Goal: Transaction & Acquisition: Purchase product/service

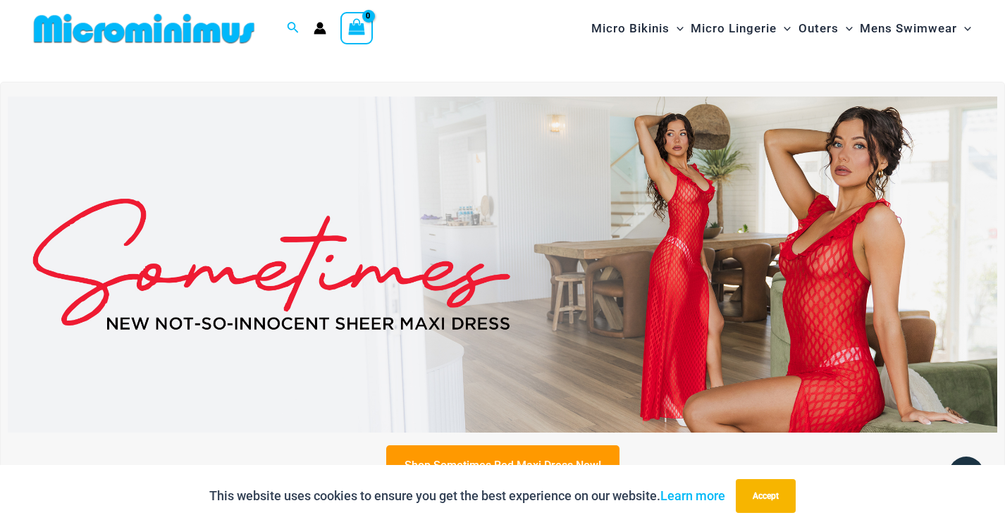
scroll to position [-1, 0]
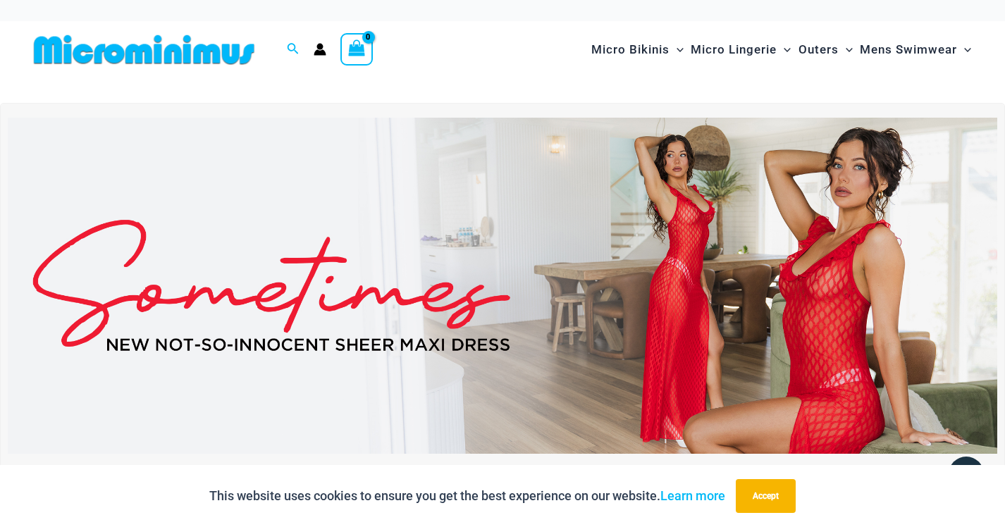
click at [607, 278] on img at bounding box center [502, 286] width 989 height 336
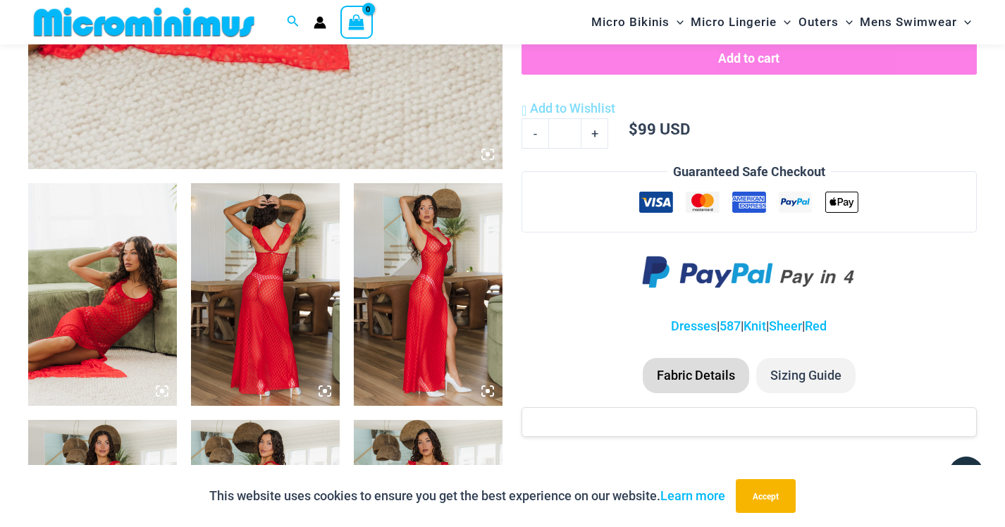
scroll to position [783, 0]
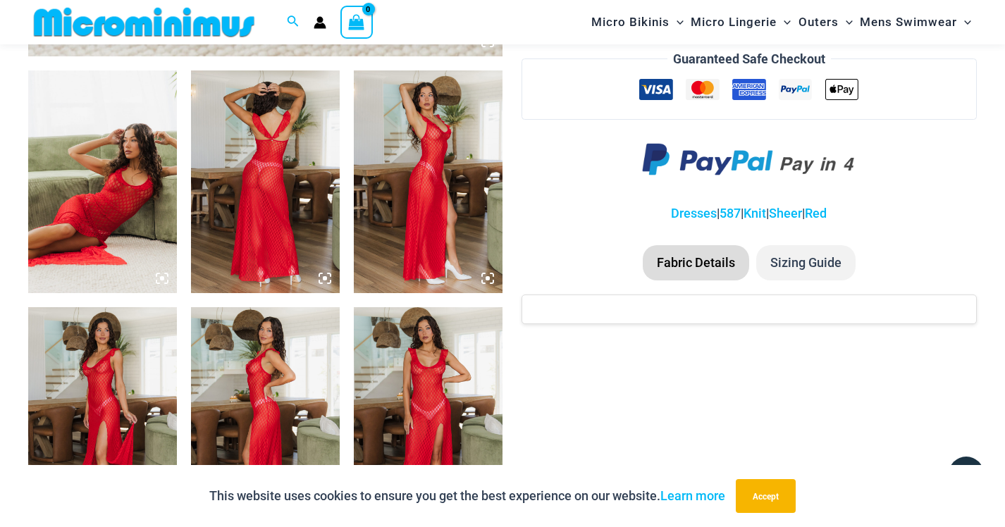
click at [91, 203] on img at bounding box center [102, 181] width 149 height 223
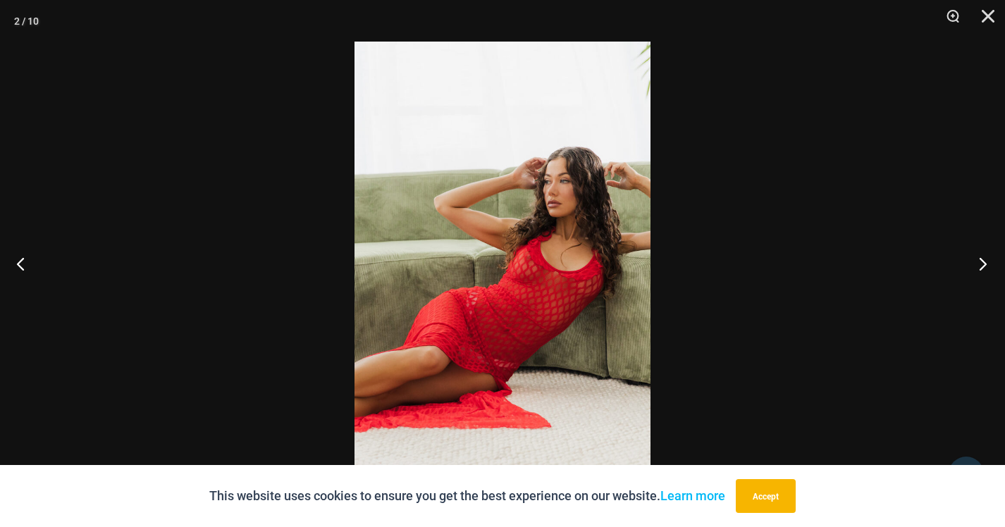
click at [982, 259] on button "Next" at bounding box center [978, 263] width 53 height 70
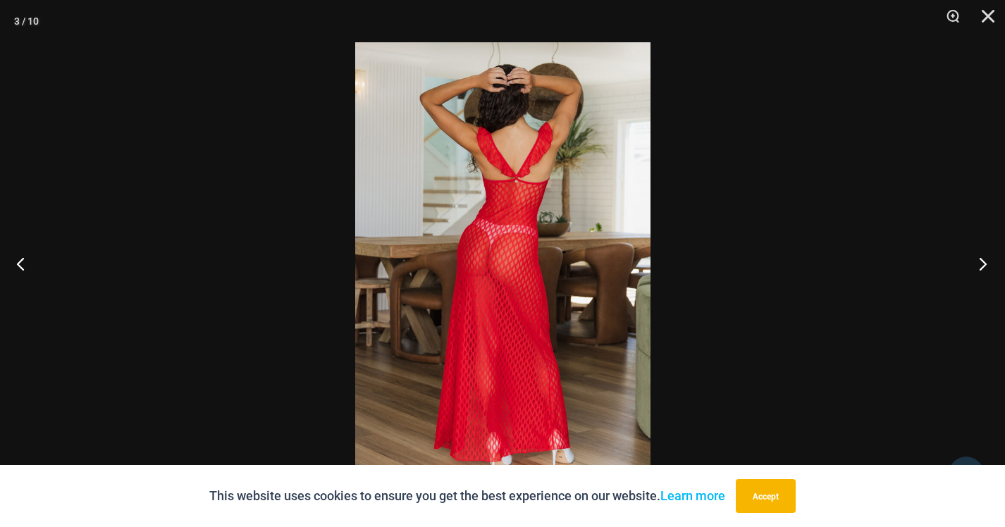
click at [982, 259] on button "Next" at bounding box center [978, 263] width 53 height 70
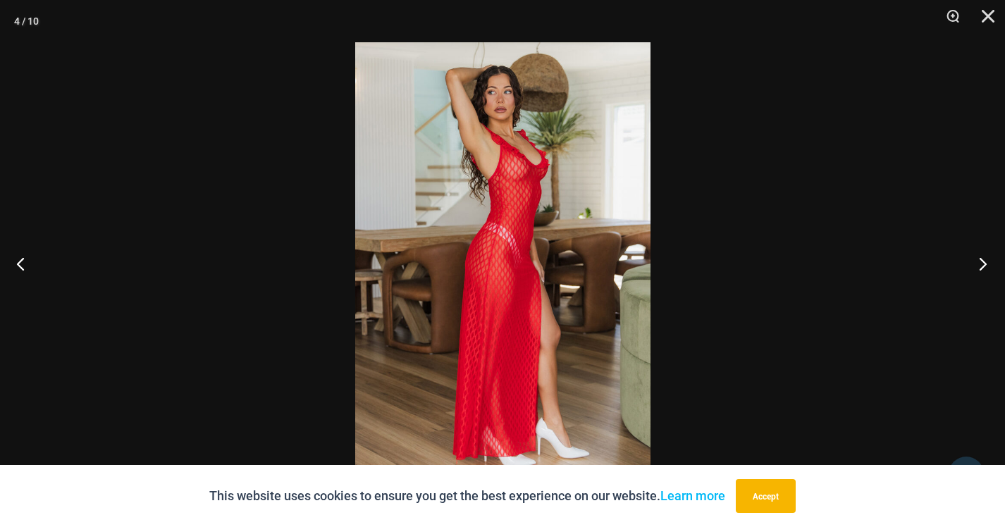
click at [982, 259] on button "Next" at bounding box center [978, 263] width 53 height 70
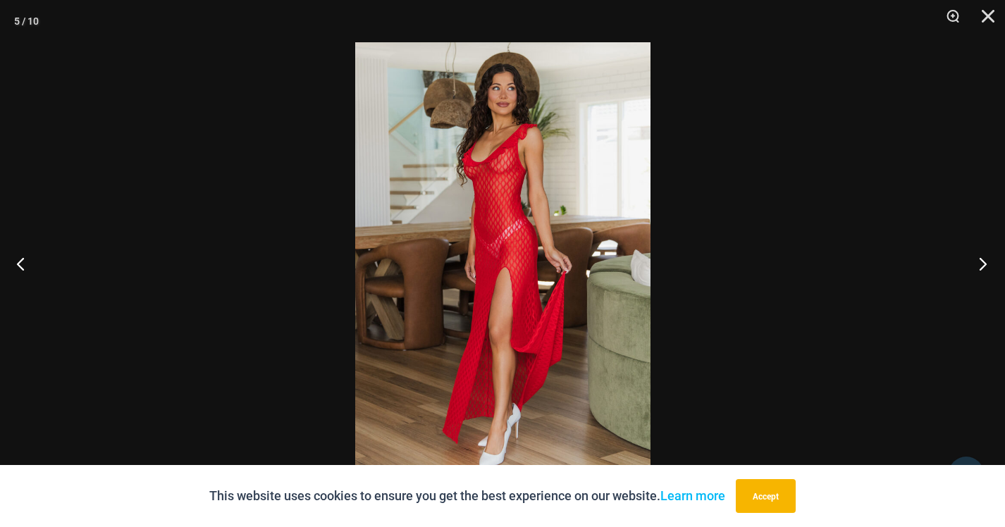
click at [982, 259] on button "Next" at bounding box center [978, 263] width 53 height 70
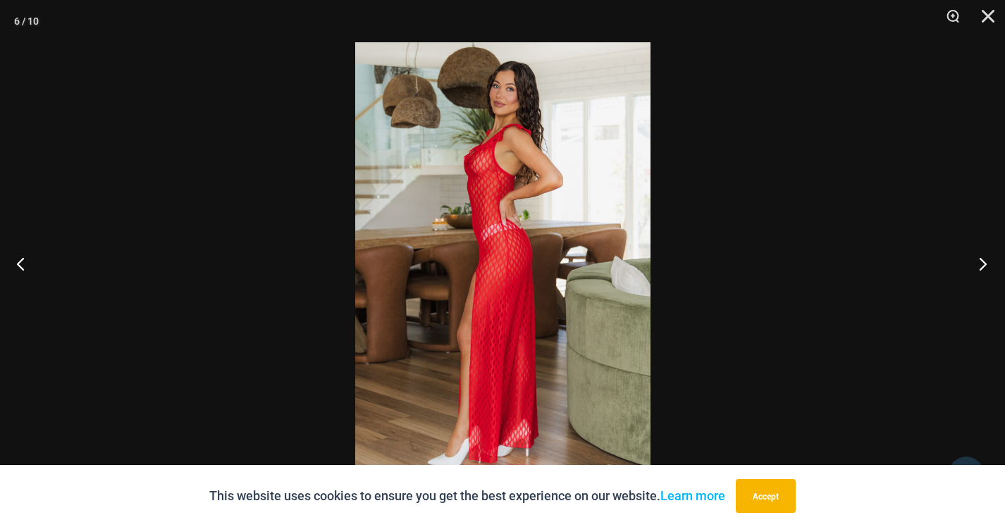
click at [982, 259] on button "Next" at bounding box center [978, 263] width 53 height 70
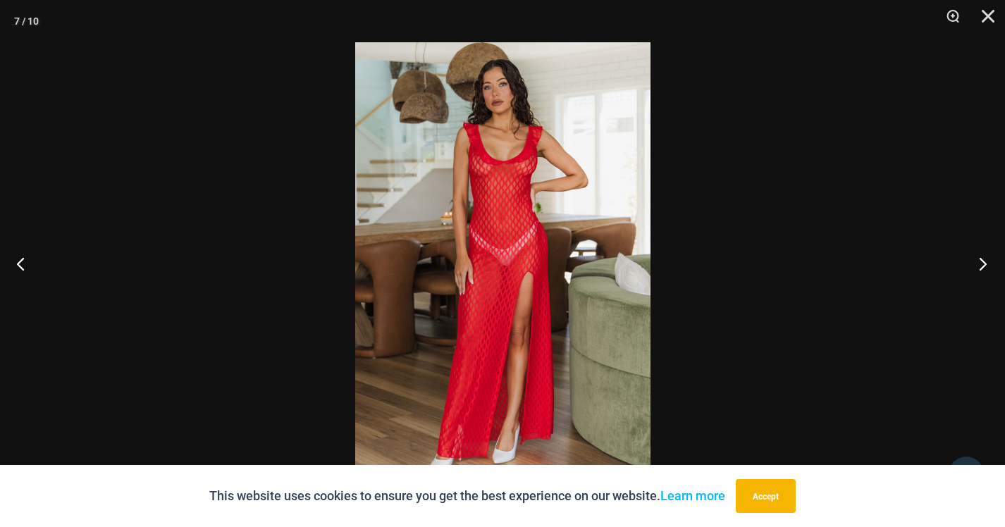
click at [982, 259] on button "Next" at bounding box center [978, 263] width 53 height 70
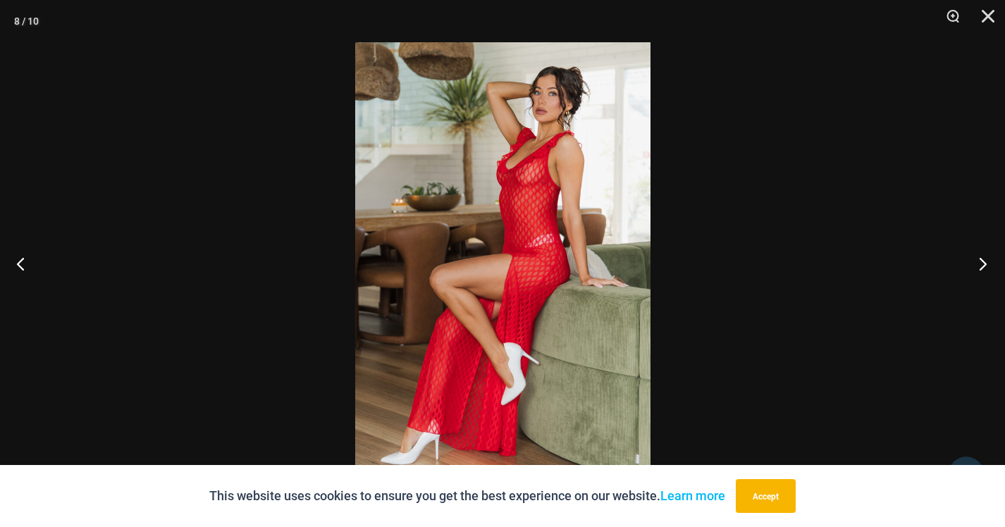
click at [982, 259] on button "Next" at bounding box center [978, 263] width 53 height 70
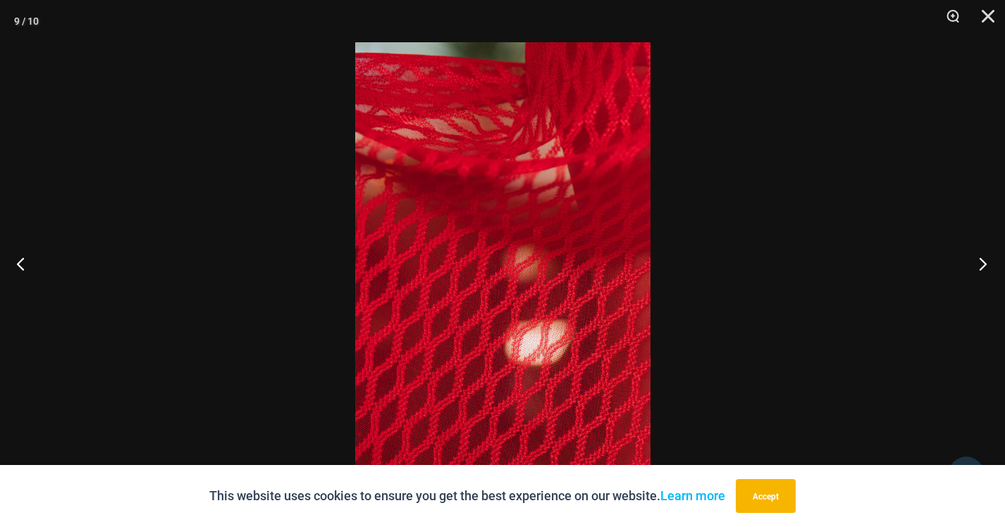
click at [982, 259] on button "Next" at bounding box center [978, 263] width 53 height 70
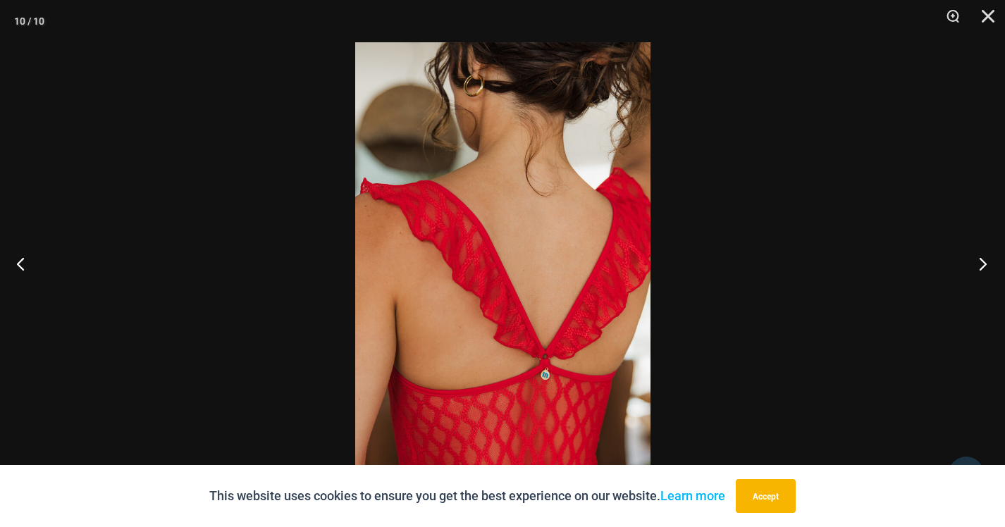
click at [982, 259] on button "Next" at bounding box center [978, 263] width 53 height 70
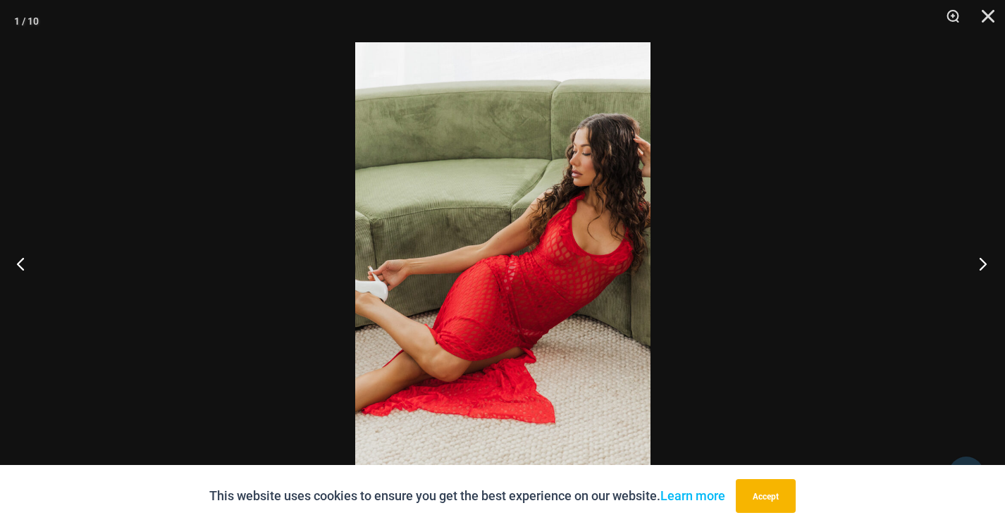
click at [982, 259] on button "Next" at bounding box center [978, 263] width 53 height 70
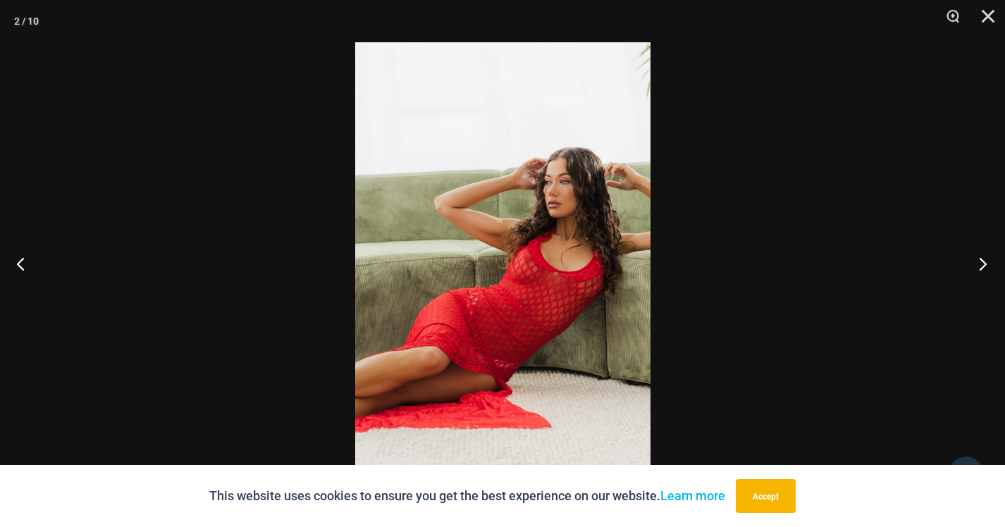
click at [982, 259] on button "Next" at bounding box center [978, 263] width 53 height 70
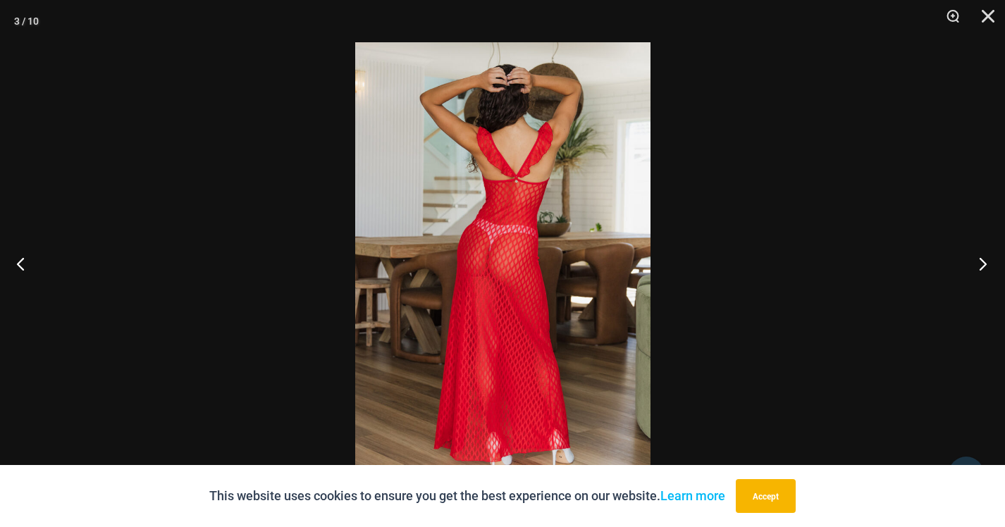
click at [982, 259] on button "Next" at bounding box center [978, 263] width 53 height 70
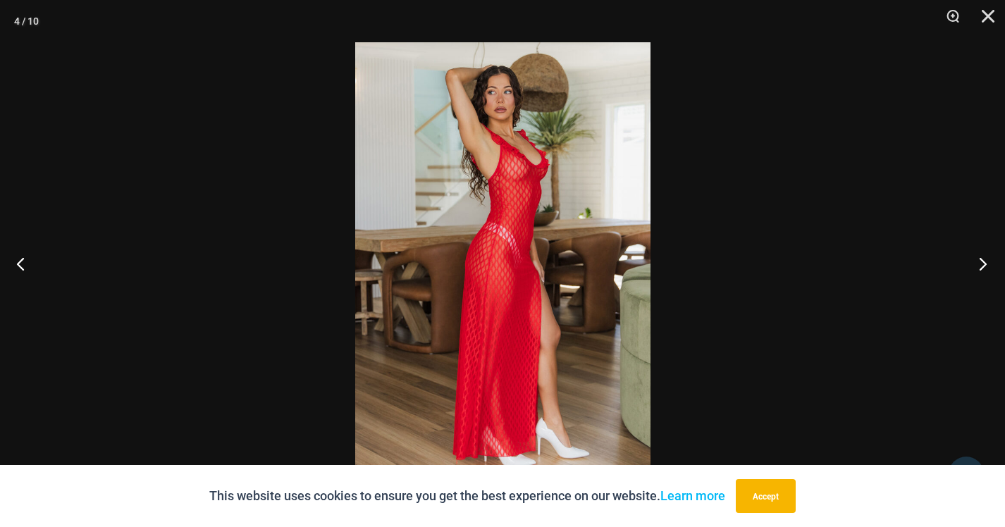
click at [982, 259] on button "Next" at bounding box center [978, 263] width 53 height 70
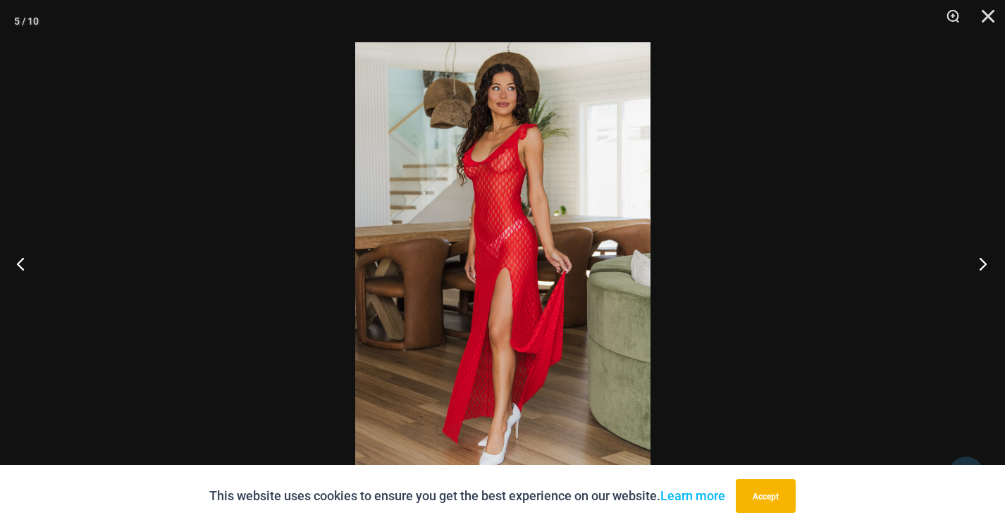
click at [982, 259] on button "Next" at bounding box center [978, 263] width 53 height 70
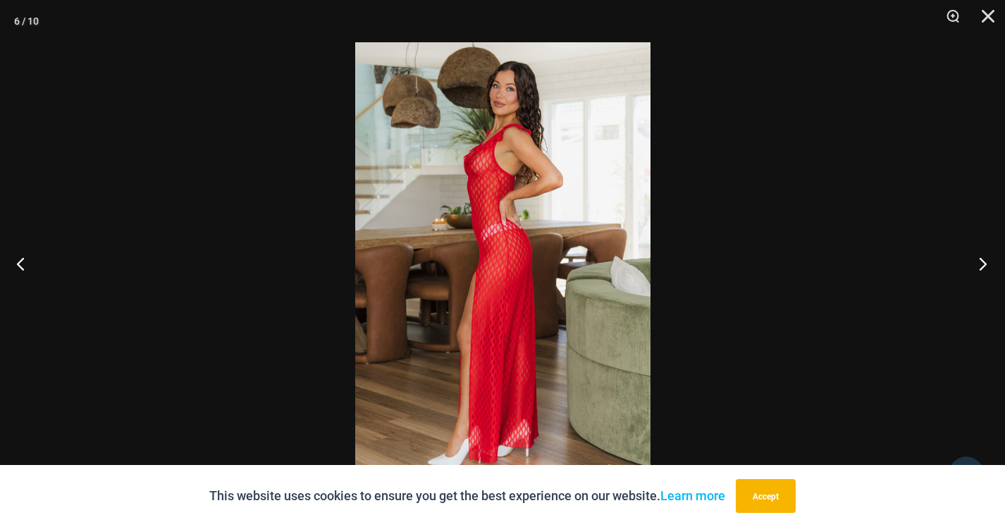
click at [982, 259] on button "Next" at bounding box center [978, 263] width 53 height 70
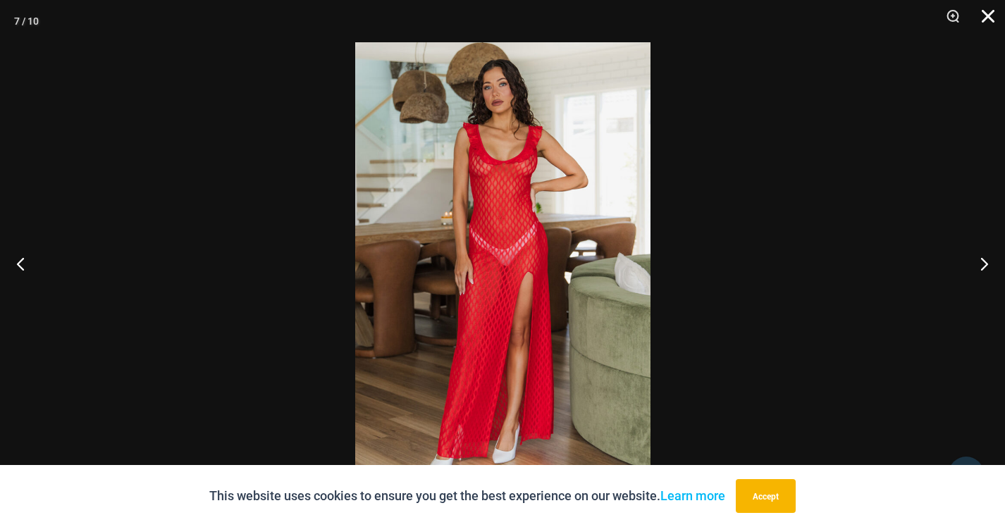
click at [983, 13] on button "Close" at bounding box center [982, 21] width 35 height 42
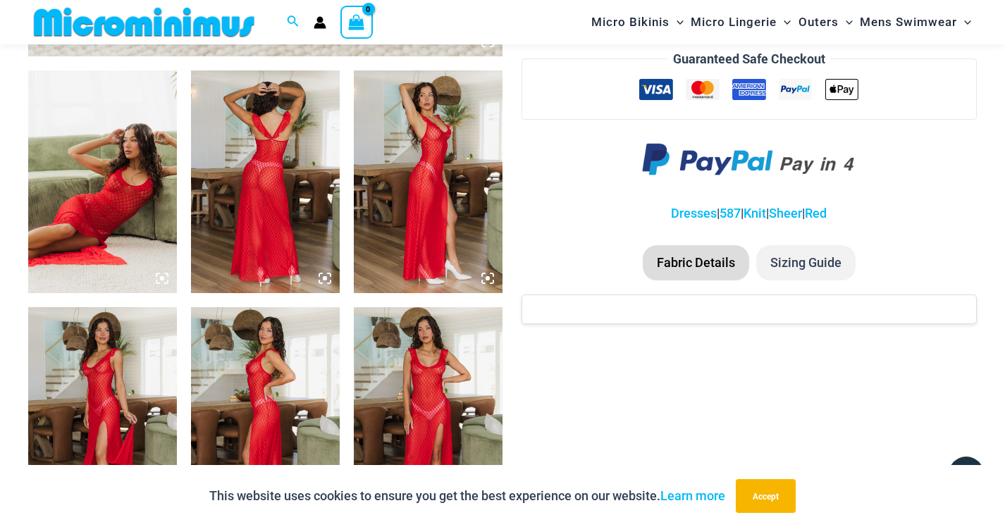
scroll to position [778, 0]
